Goal: Task Accomplishment & Management: Manage account settings

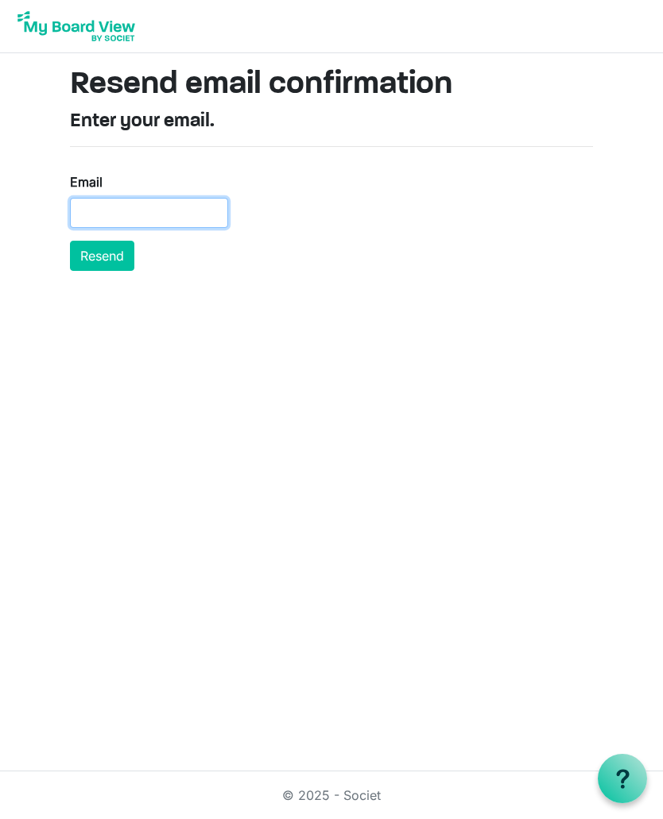
click at [94, 222] on input "Email" at bounding box center [149, 213] width 158 height 30
type input "jonandjoan78@gmail.com"
click at [111, 259] on button "Resend" at bounding box center [102, 256] width 64 height 30
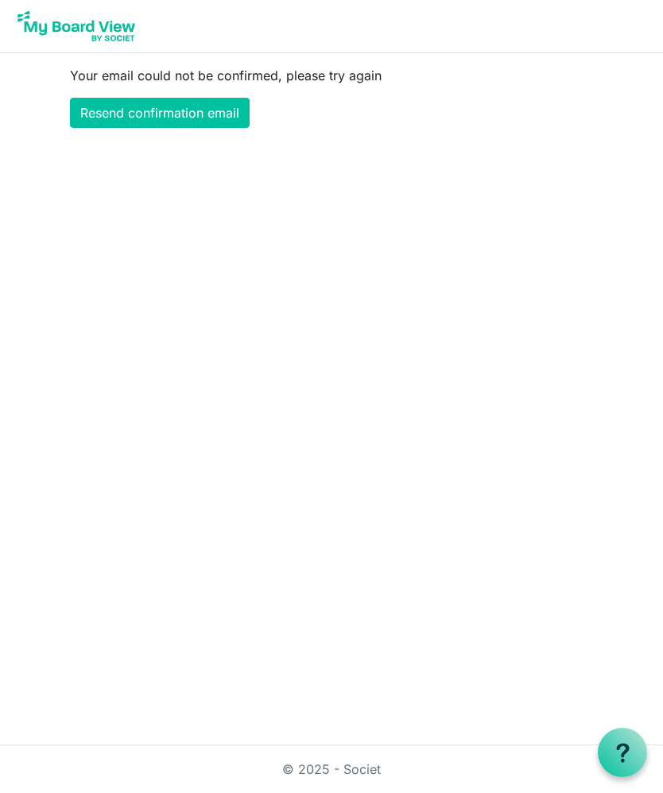
click at [209, 111] on link "Resend confirmation email" at bounding box center [160, 113] width 180 height 30
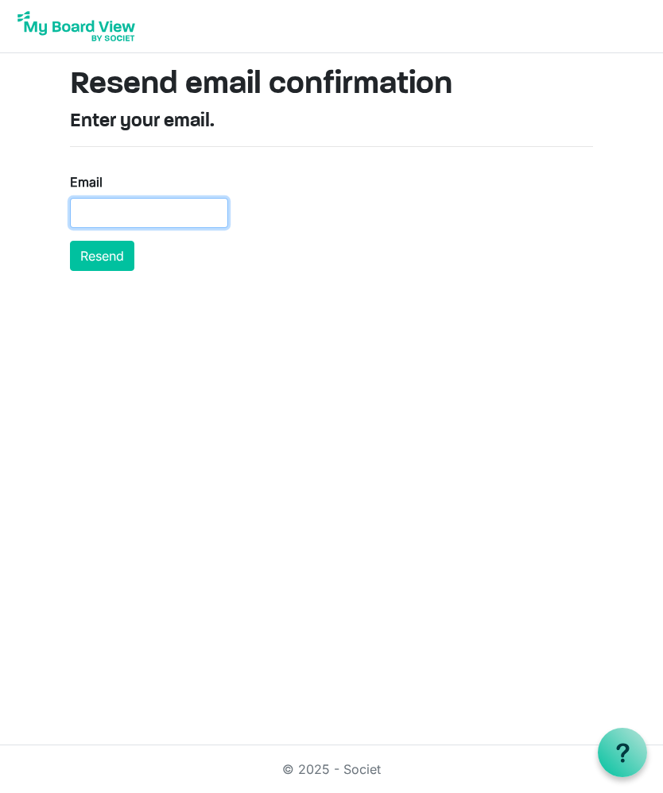
click at [101, 215] on input "Email" at bounding box center [149, 213] width 158 height 30
type input "jonandjoan78@gmail.com"
click at [114, 259] on button "Resend" at bounding box center [102, 256] width 64 height 30
